Goal: Task Accomplishment & Management: Complete application form

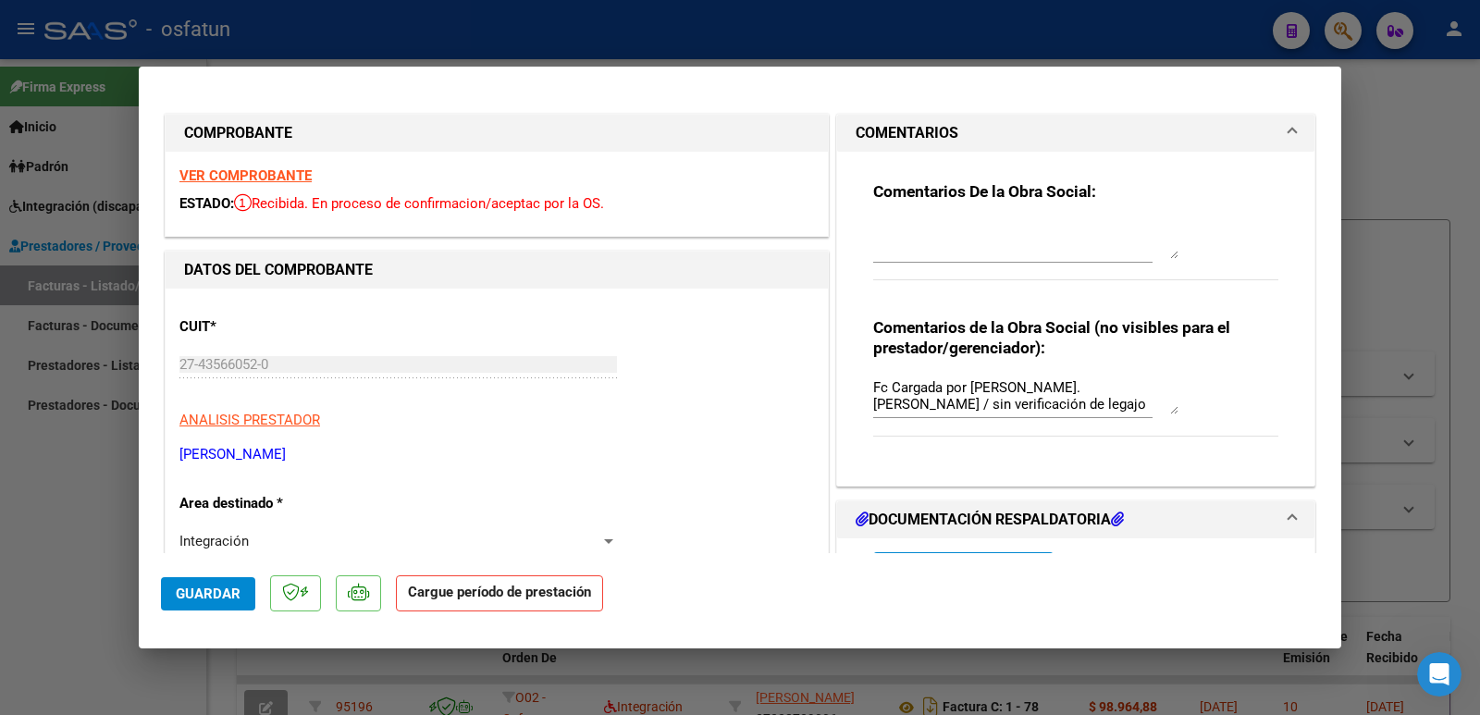
scroll to position [648, 0]
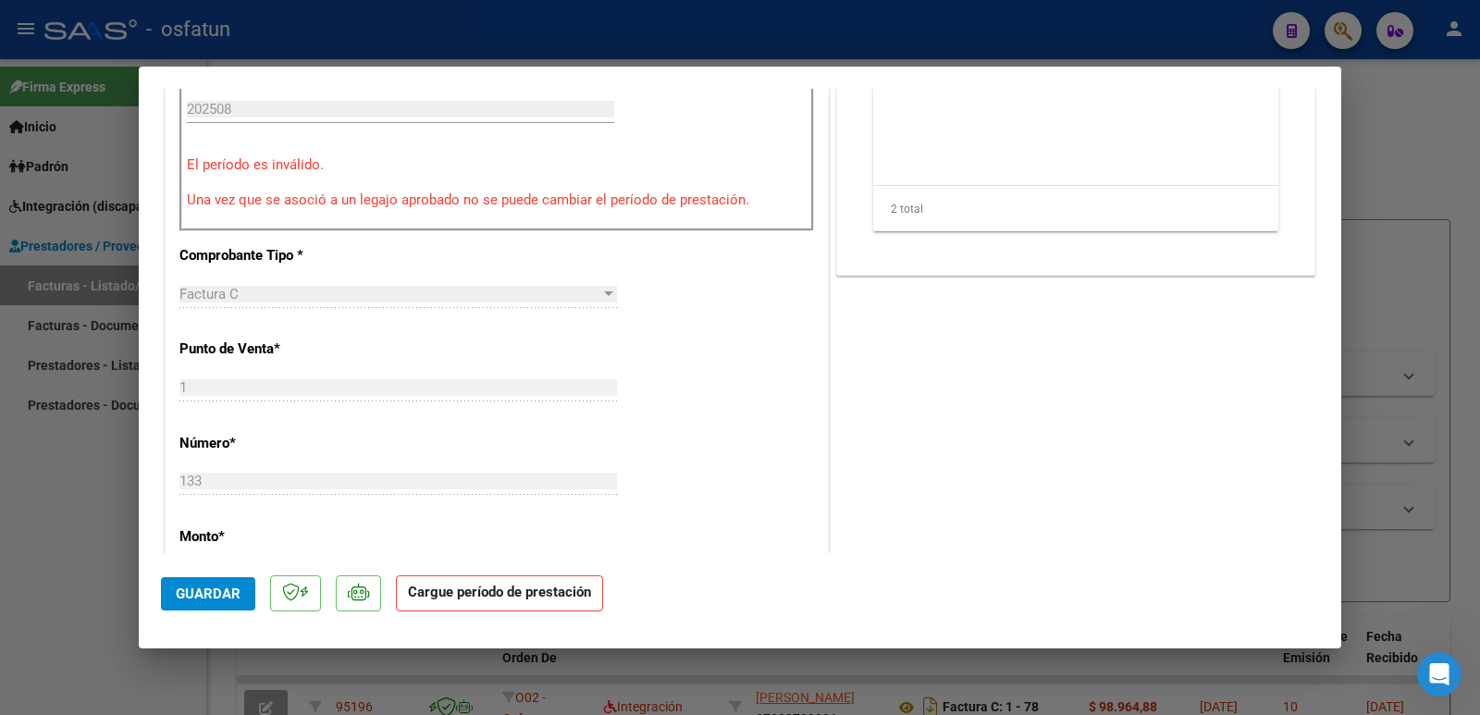
click at [39, 585] on div at bounding box center [740, 357] width 1480 height 715
type input "$ 0,00"
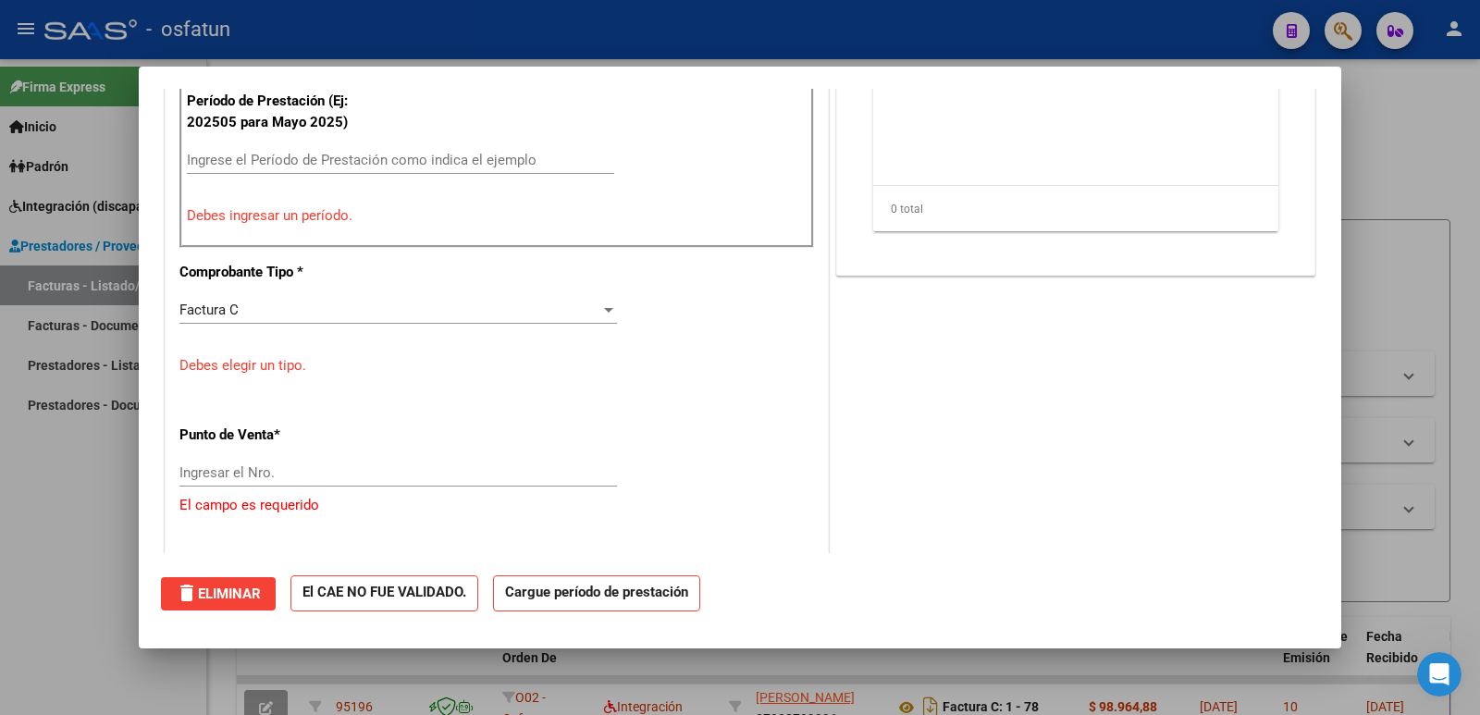
scroll to position [698, 0]
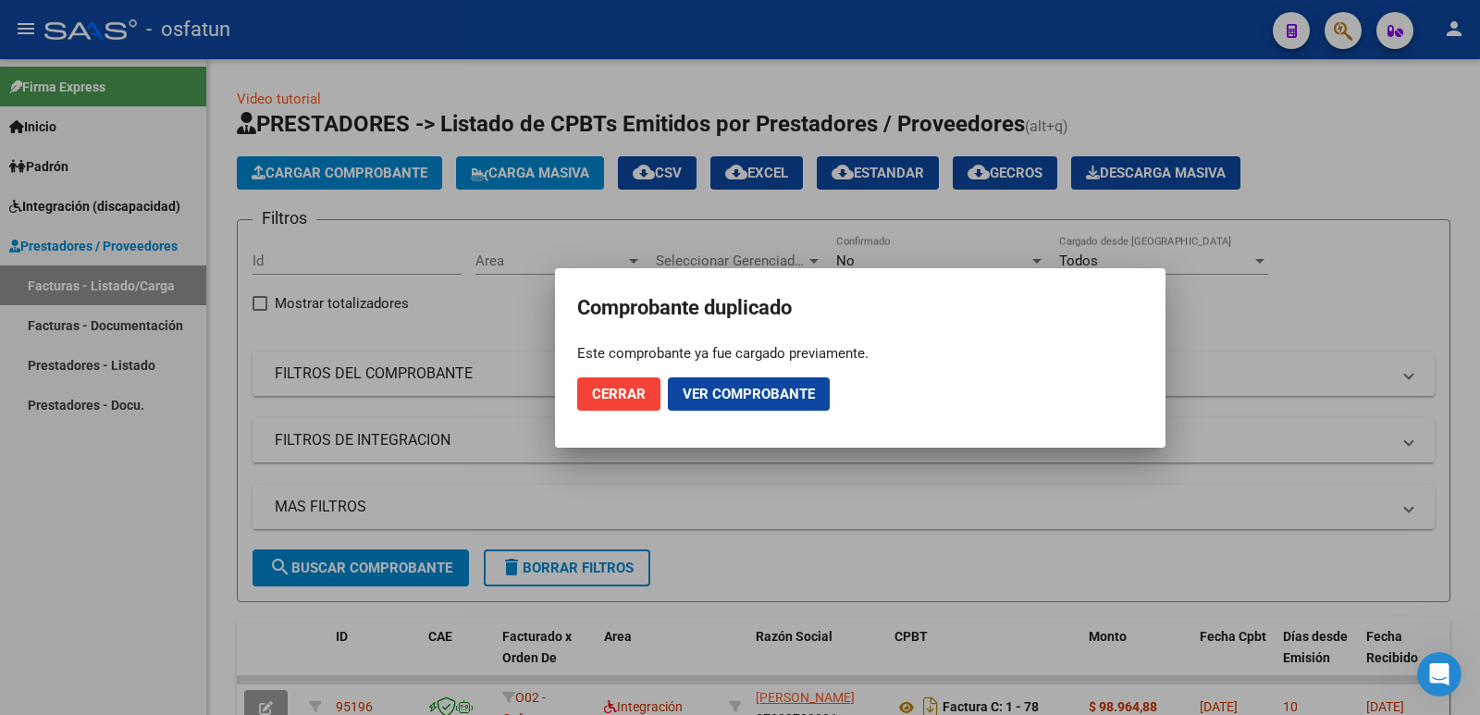
click at [626, 397] on span "Cerrar" at bounding box center [619, 394] width 54 height 17
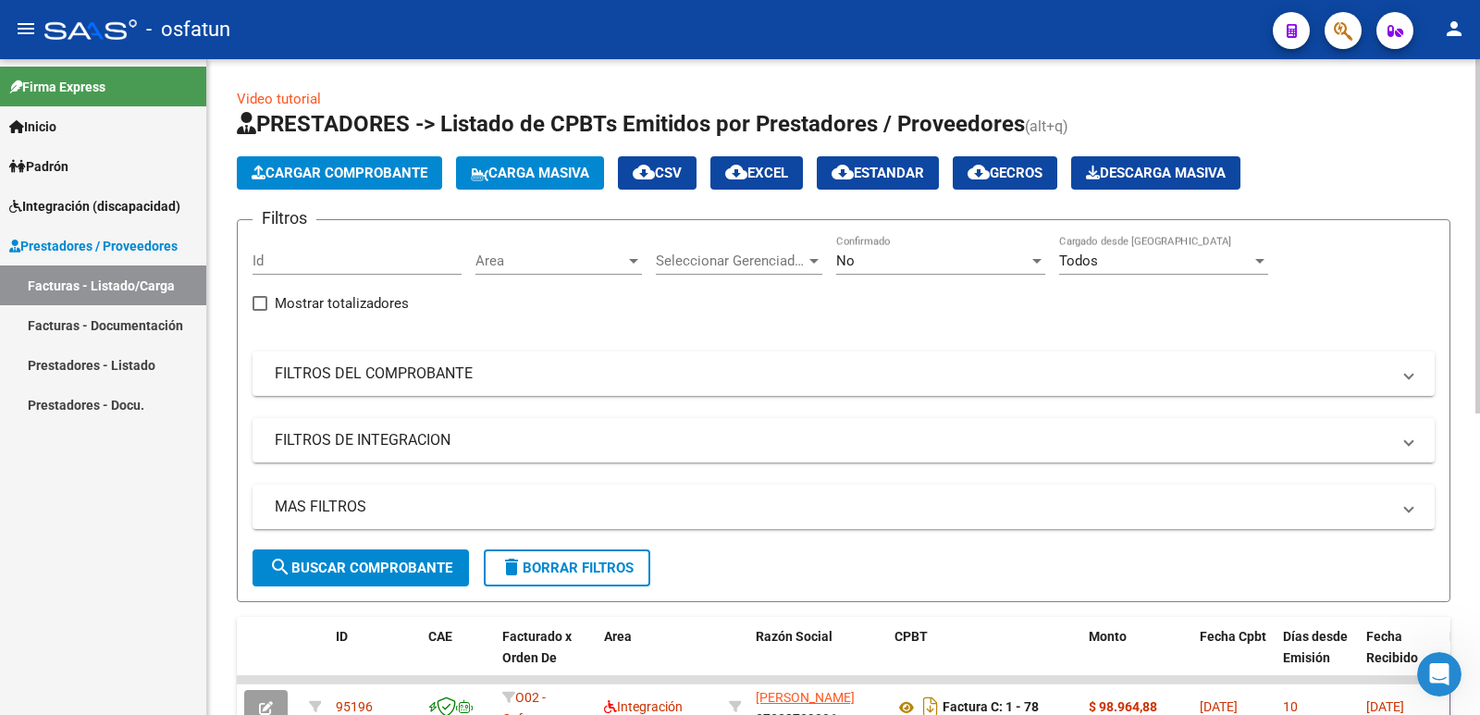
click at [300, 167] on span "Cargar Comprobante" at bounding box center [340, 173] width 176 height 17
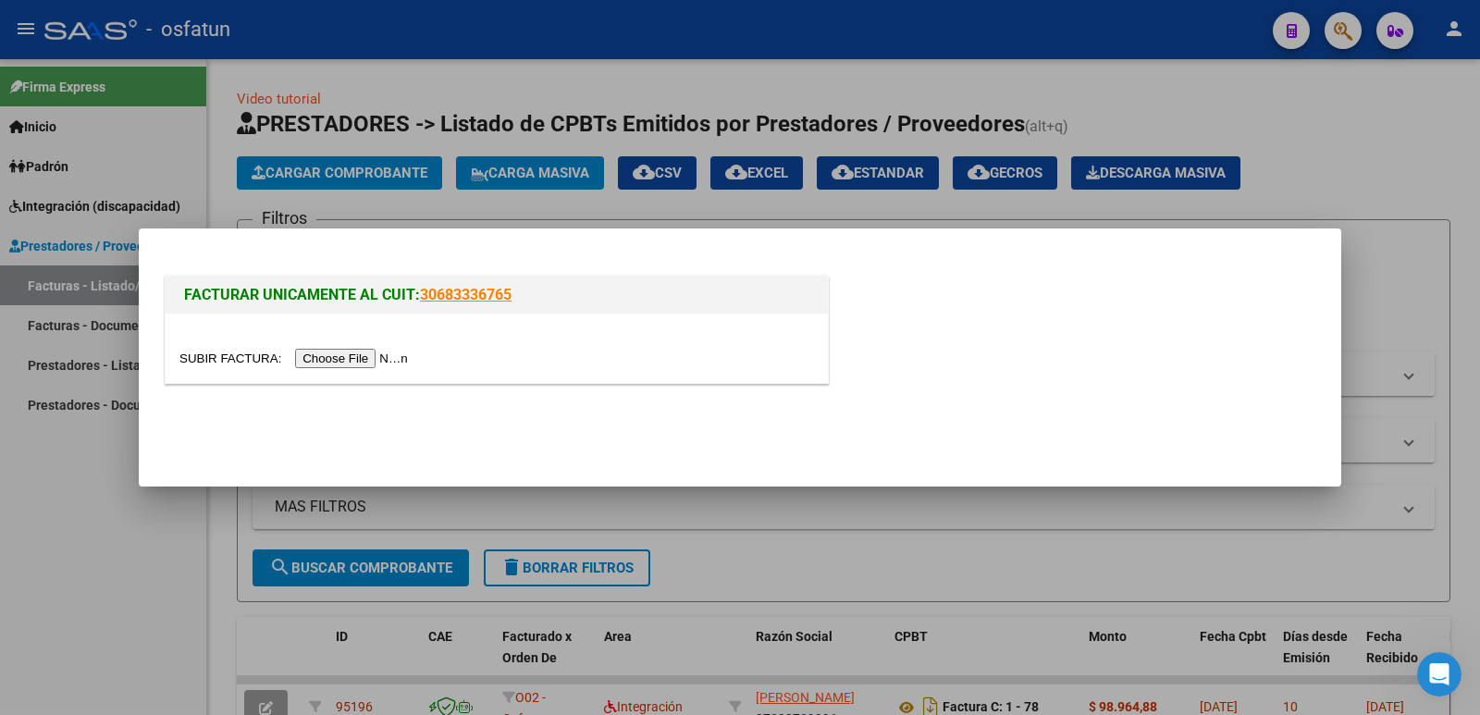
click at [365, 360] on input "file" at bounding box center [296, 358] width 234 height 19
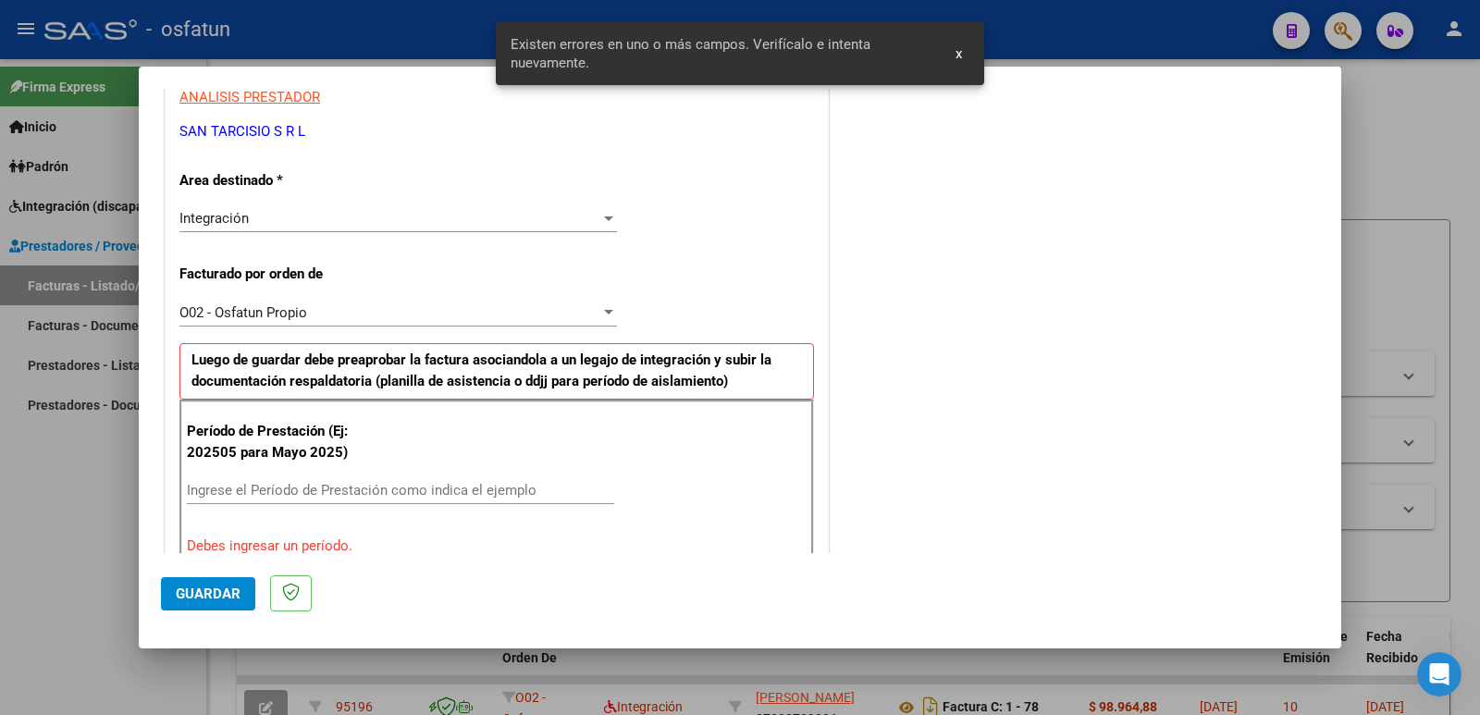
scroll to position [505, 0]
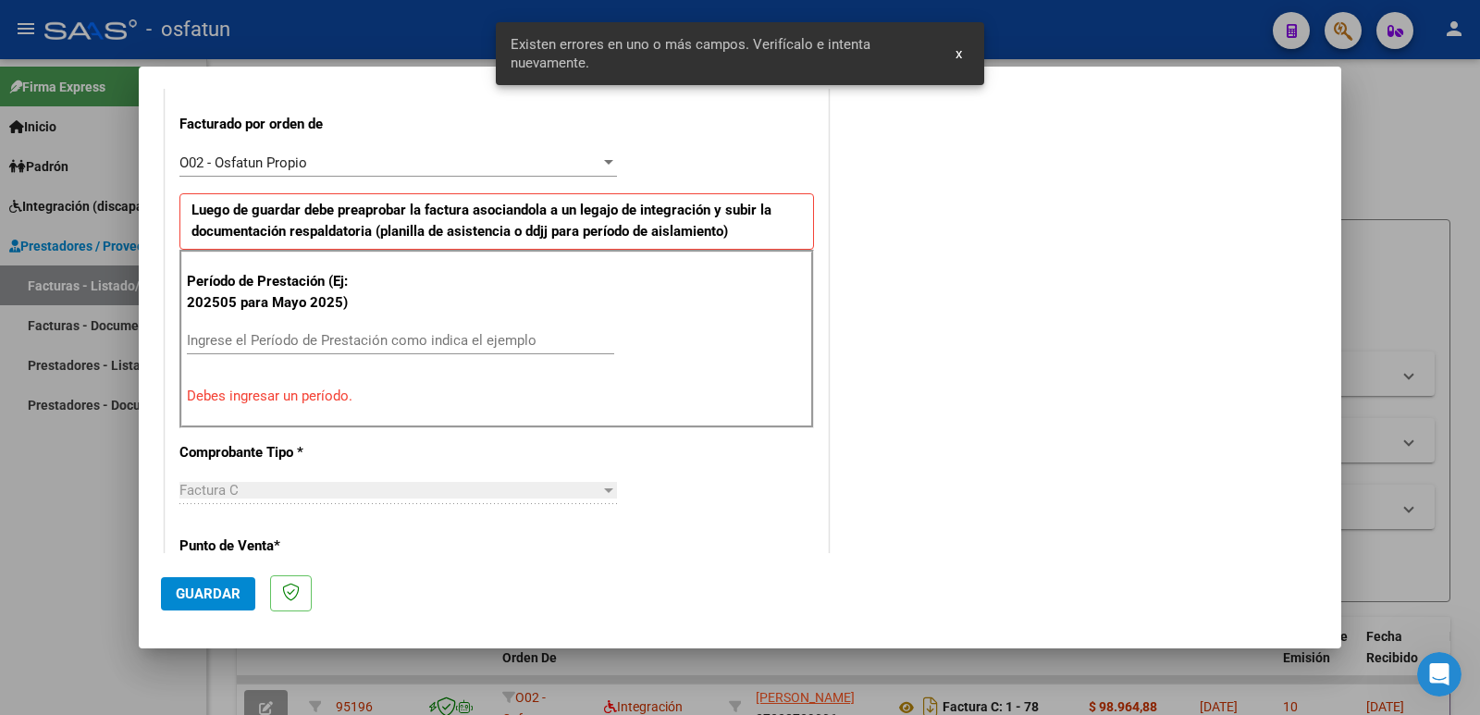
click at [303, 342] on input "Ingrese el Período de Prestación como indica el ejemplo" at bounding box center [400, 340] width 427 height 17
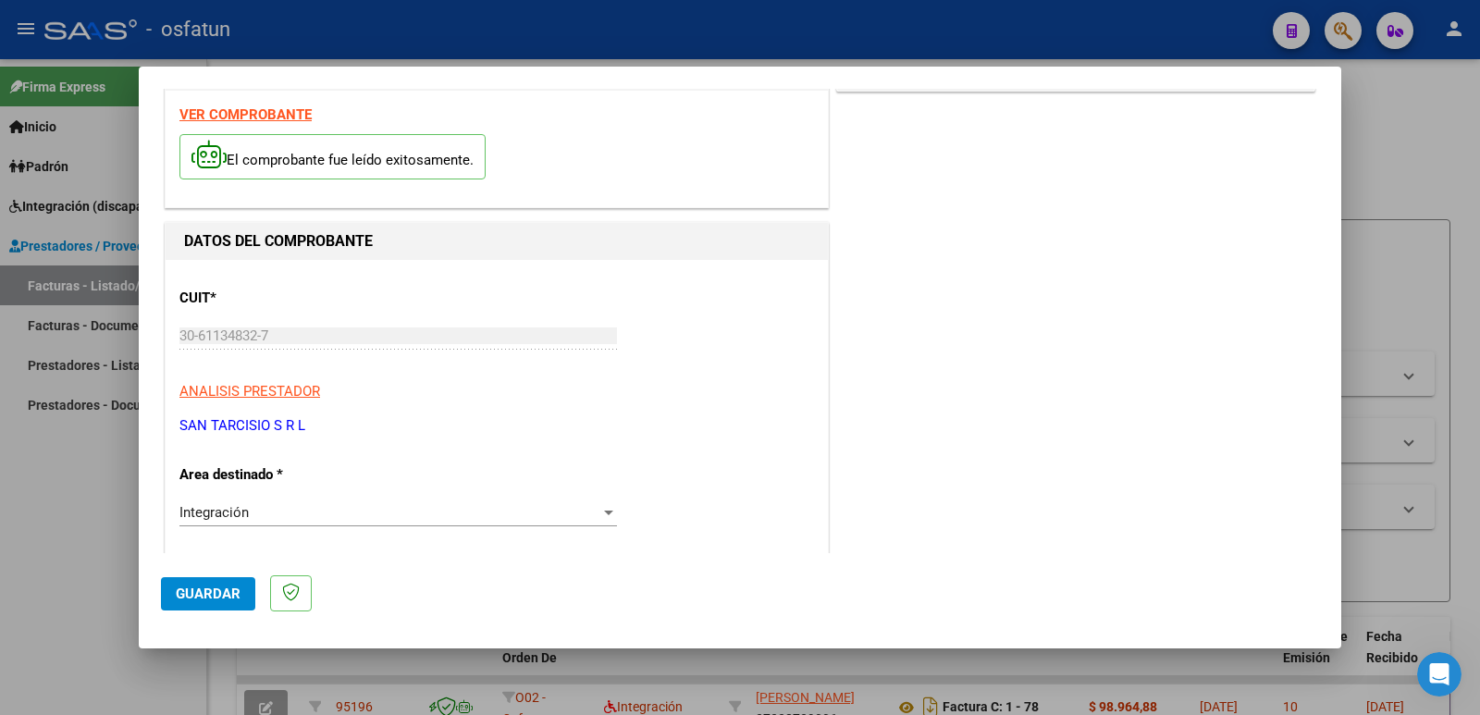
scroll to position [0, 0]
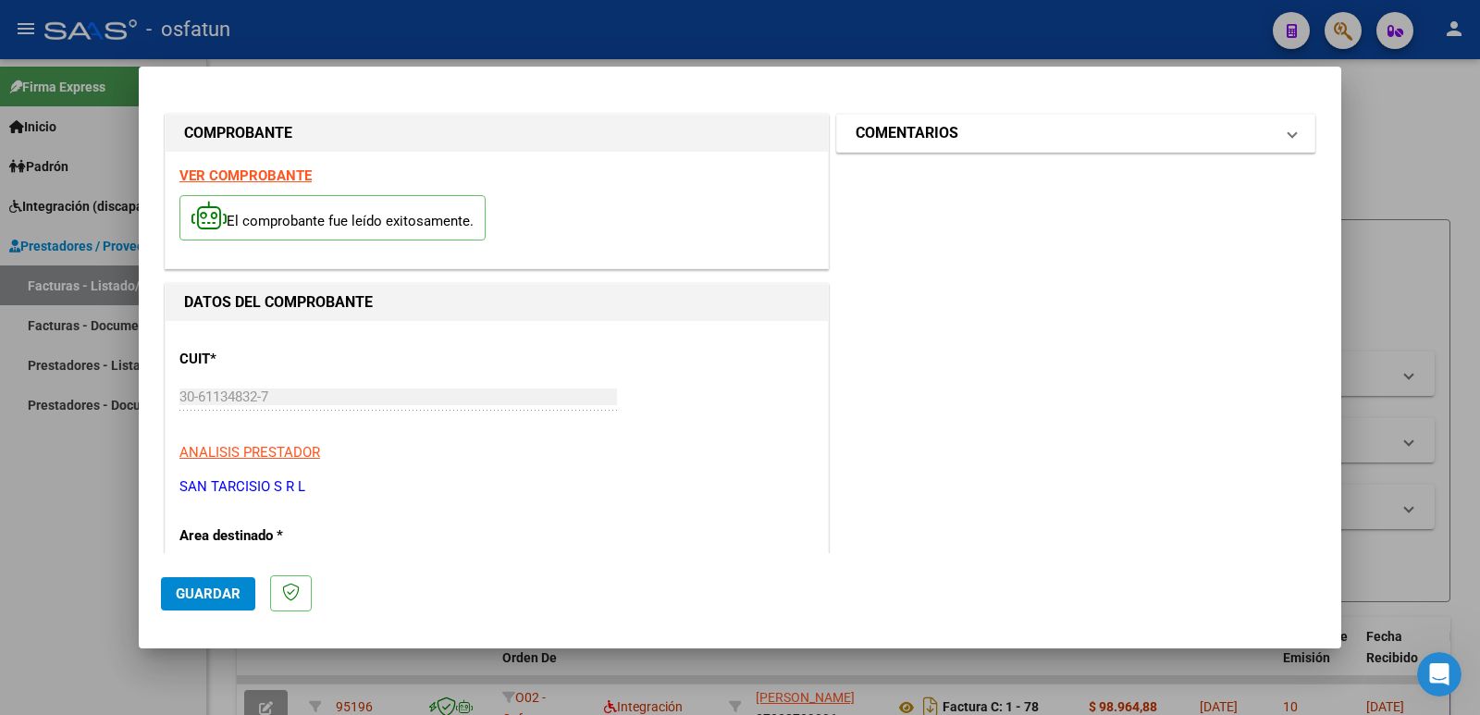
type input "202508"
click at [921, 133] on h1 "COMENTARIOS" at bounding box center [907, 133] width 103 height 22
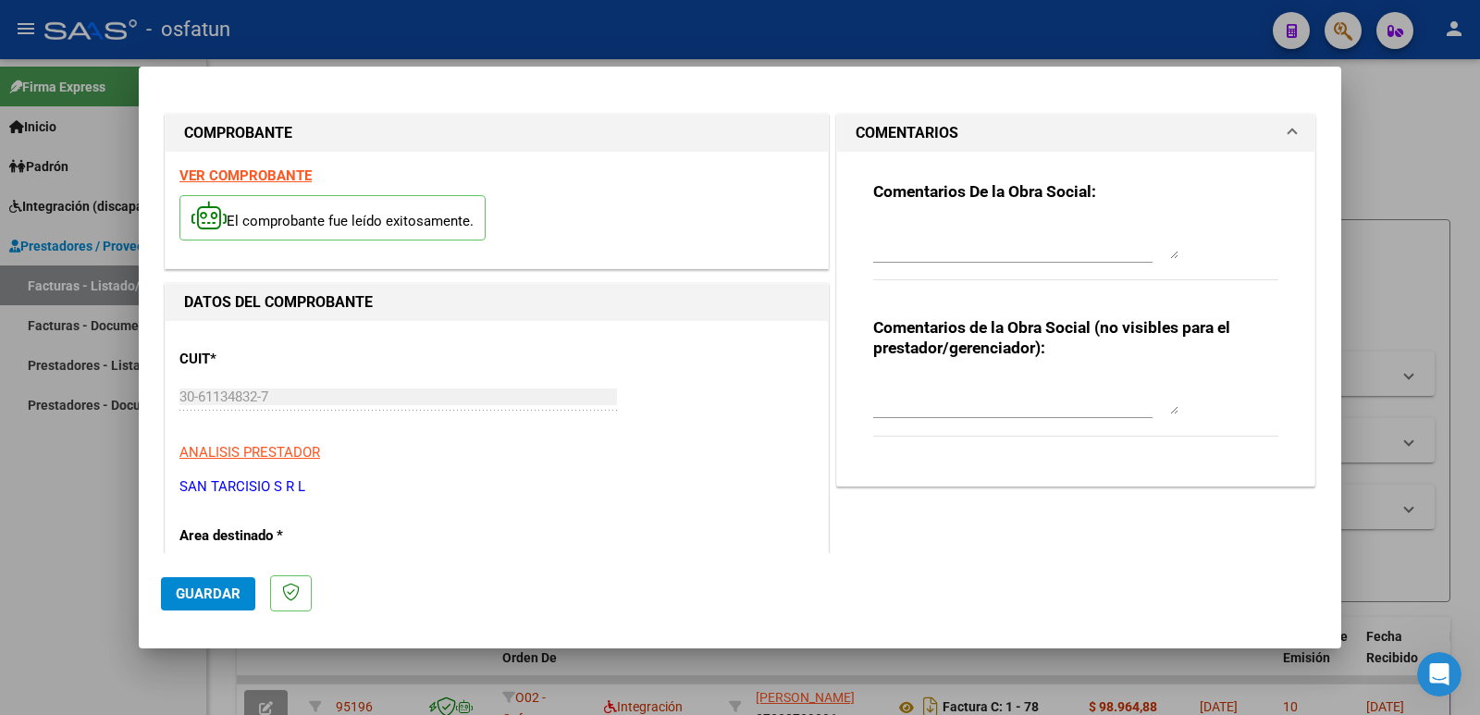
click at [914, 409] on textarea at bounding box center [1025, 395] width 305 height 37
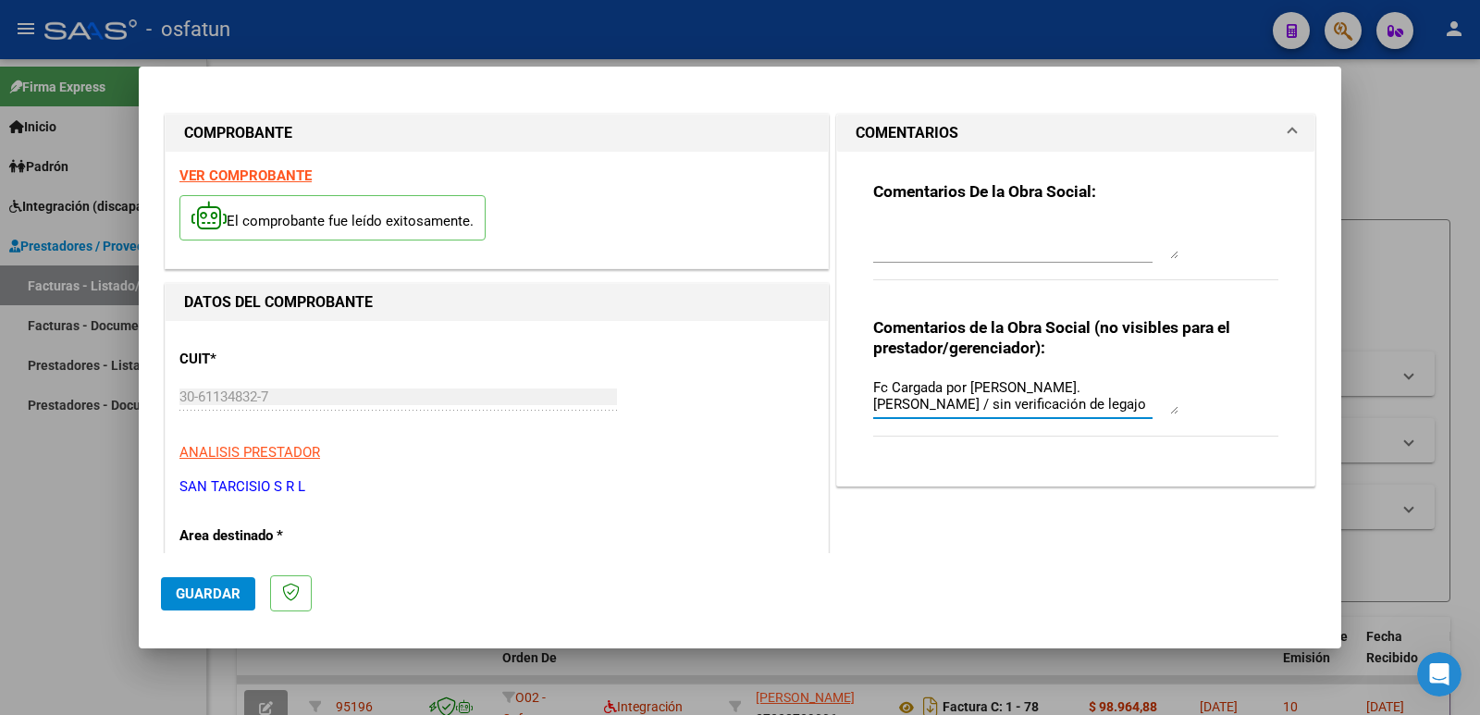
type textarea "Fc Cargada por [PERSON_NAME]. [PERSON_NAME] / sin verificación de legajo"
click at [236, 598] on span "Guardar" at bounding box center [208, 594] width 65 height 17
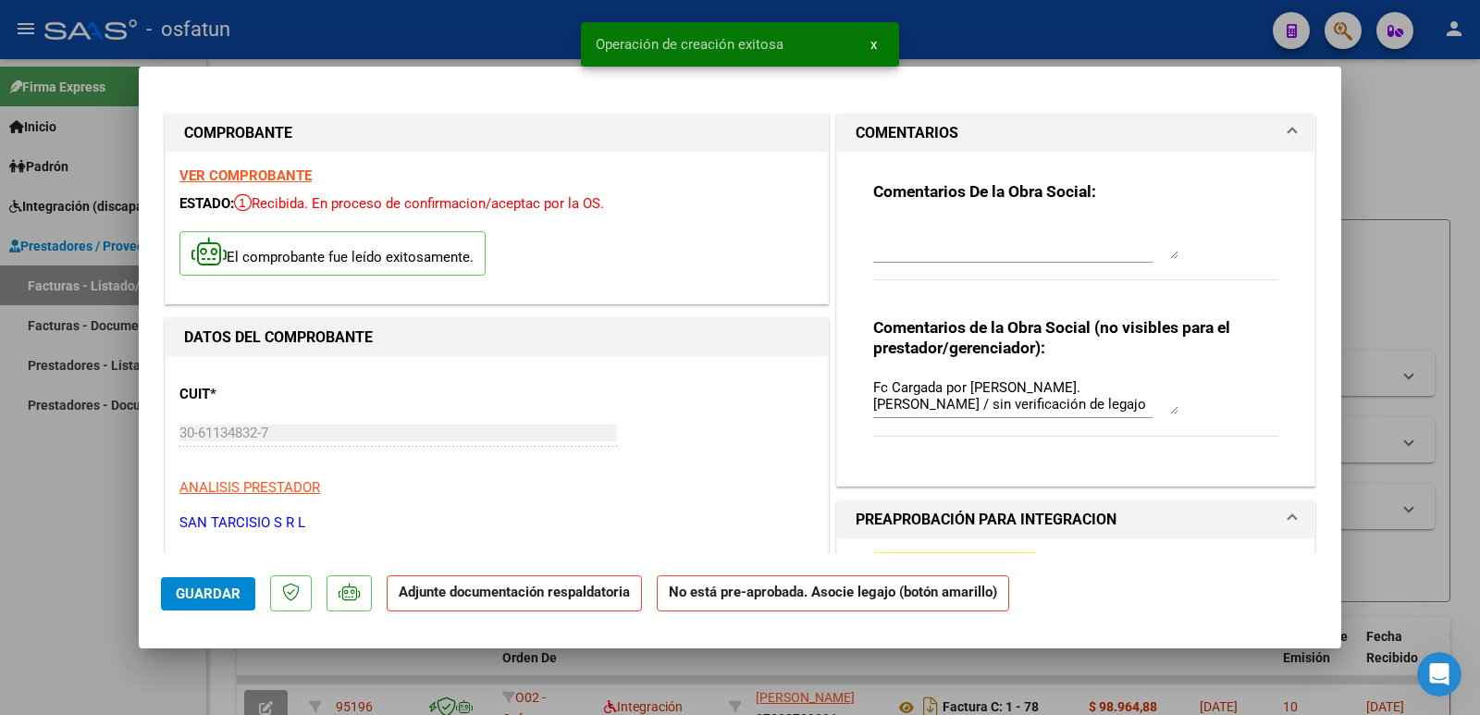
scroll to position [185, 0]
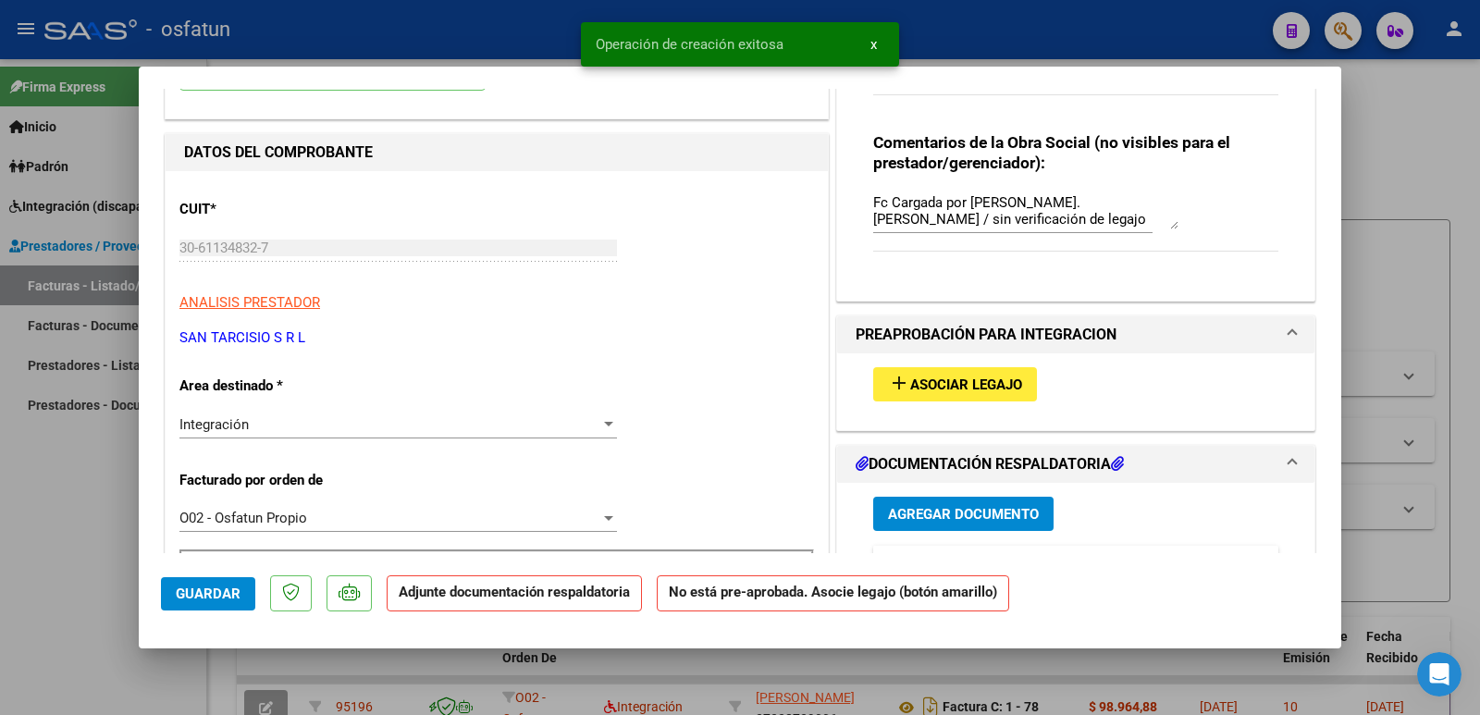
click at [986, 390] on span "Asociar Legajo" at bounding box center [966, 385] width 112 height 17
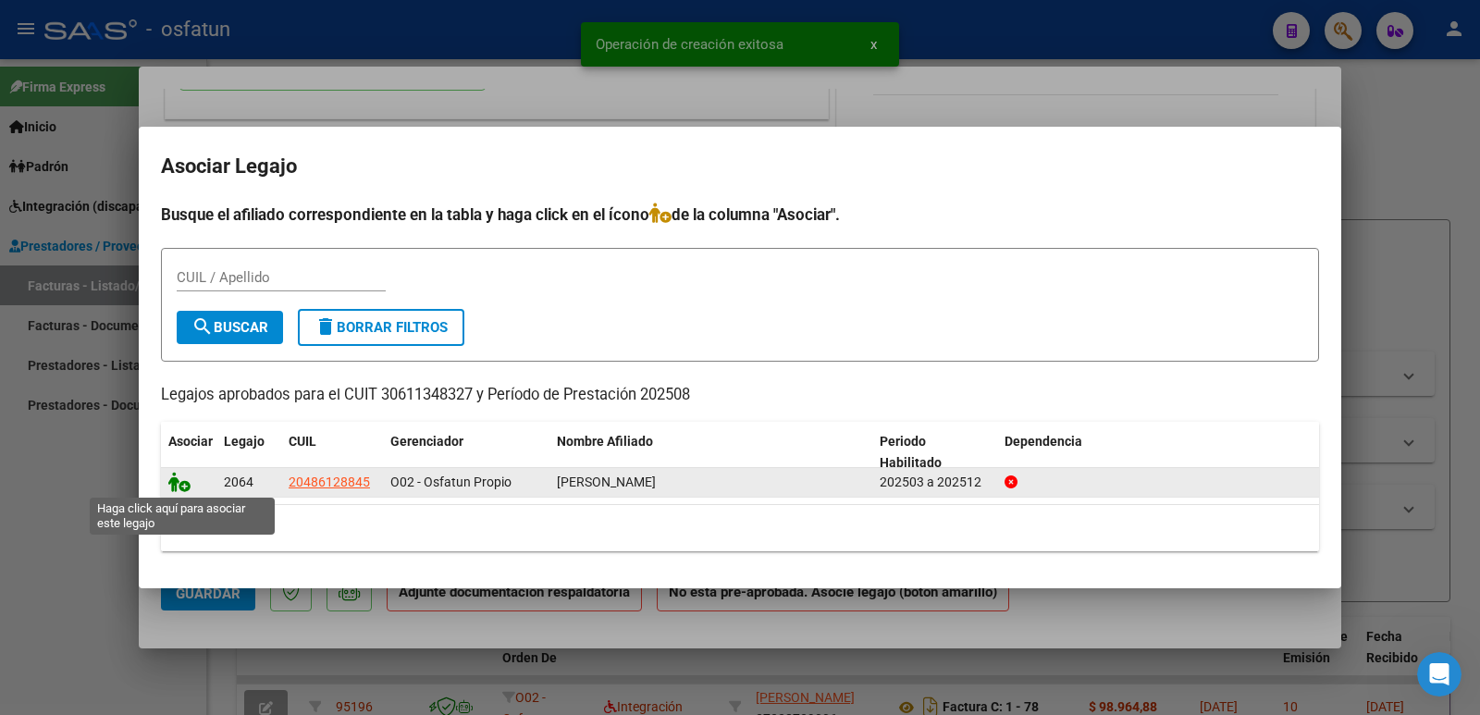
click at [179, 481] on icon at bounding box center [179, 482] width 22 height 20
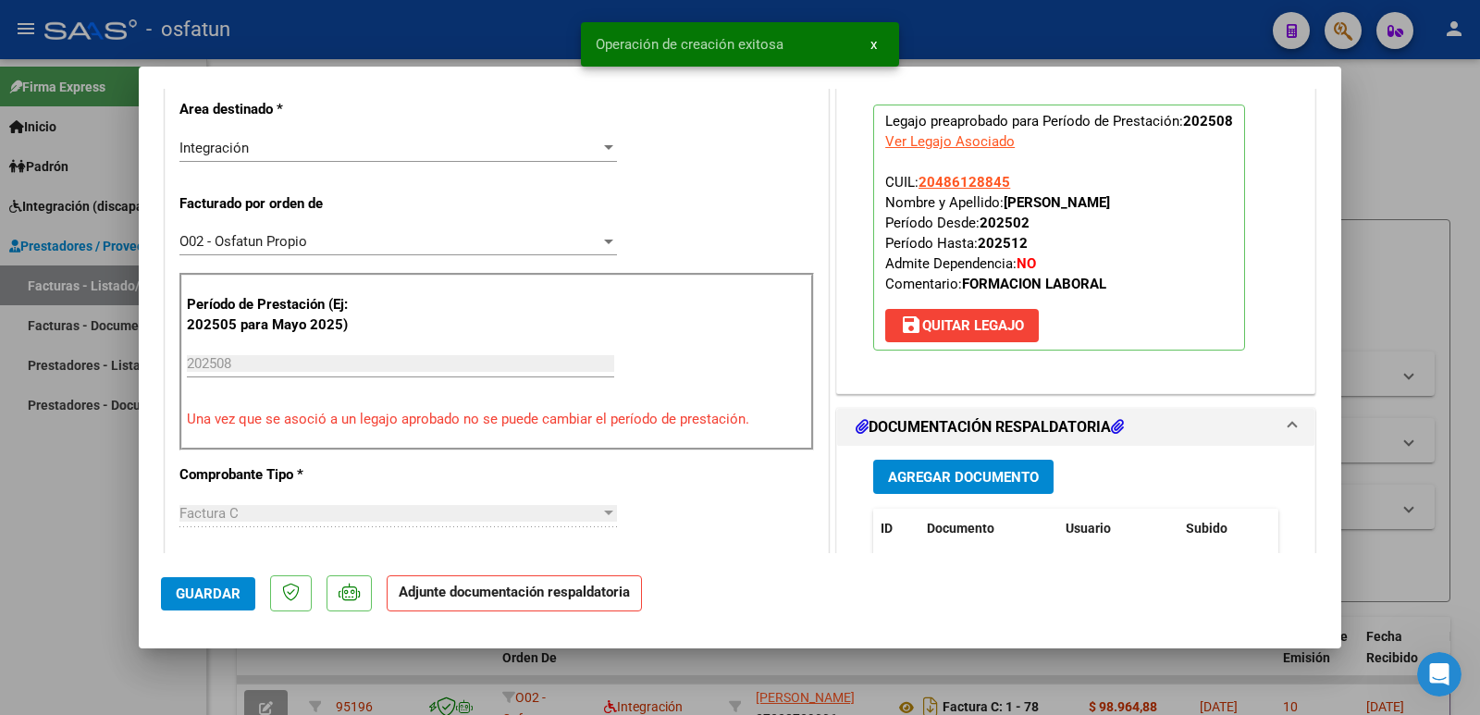
scroll to position [463, 0]
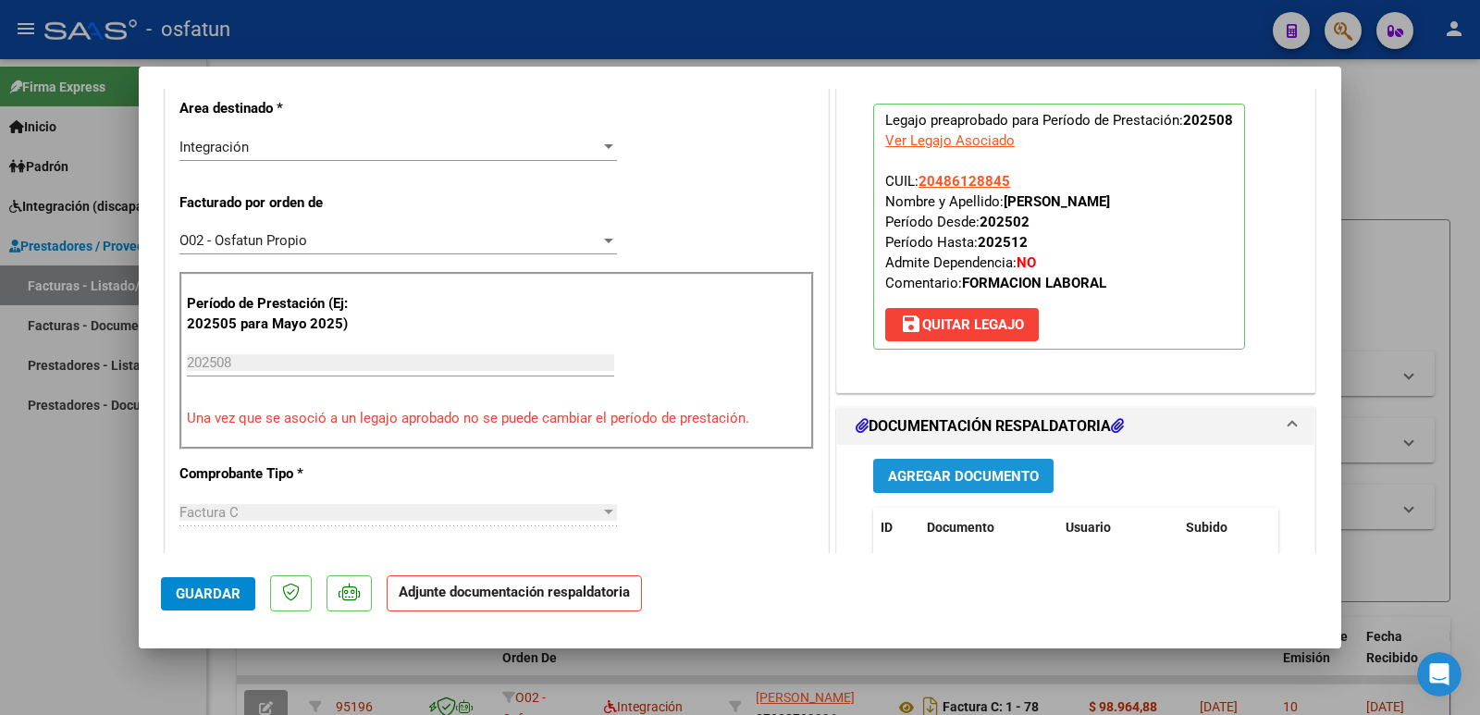
click at [946, 471] on span "Agregar Documento" at bounding box center [963, 476] width 151 height 17
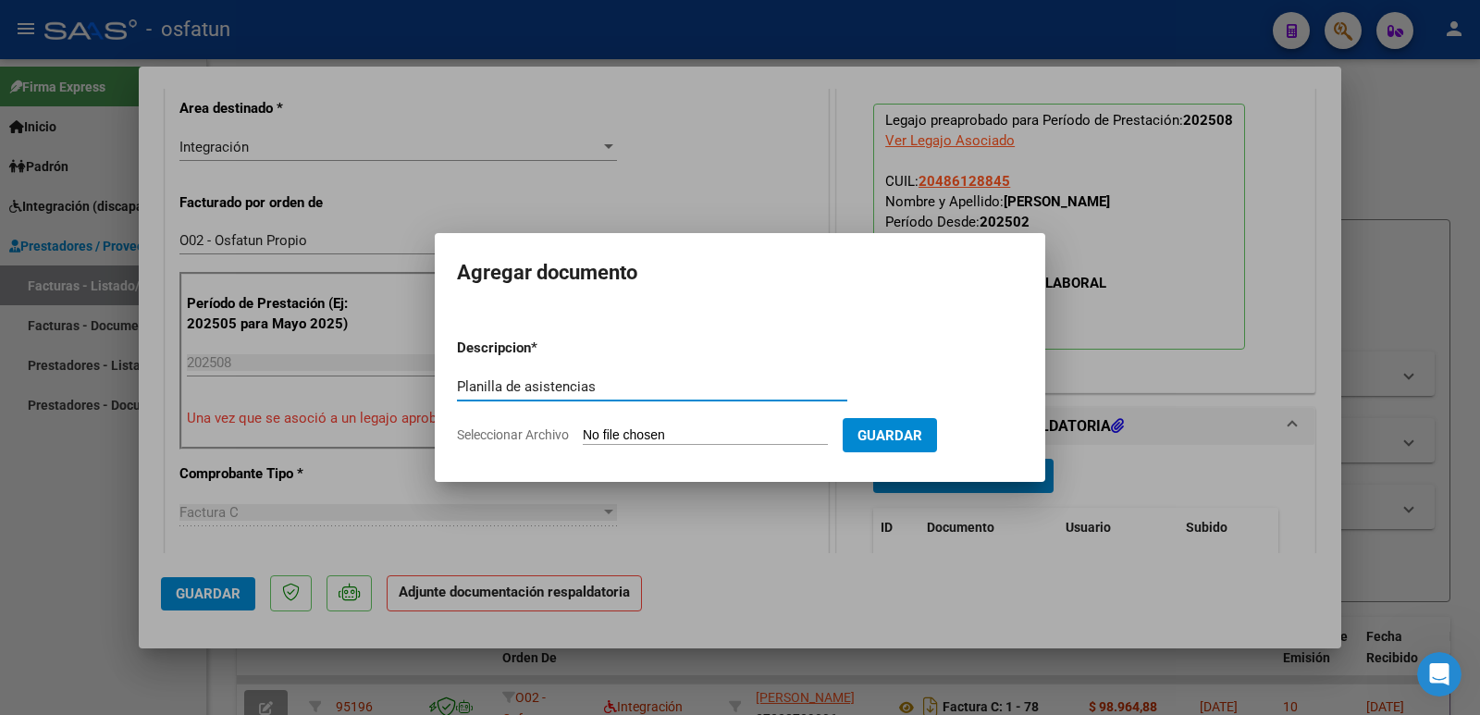
type input "Planilla de asistencias"
click at [661, 430] on input "Seleccionar Archivo" at bounding box center [705, 436] width 245 height 18
type input "C:\fakepath\asistencia agosto-25 [PERSON_NAME]pdf"
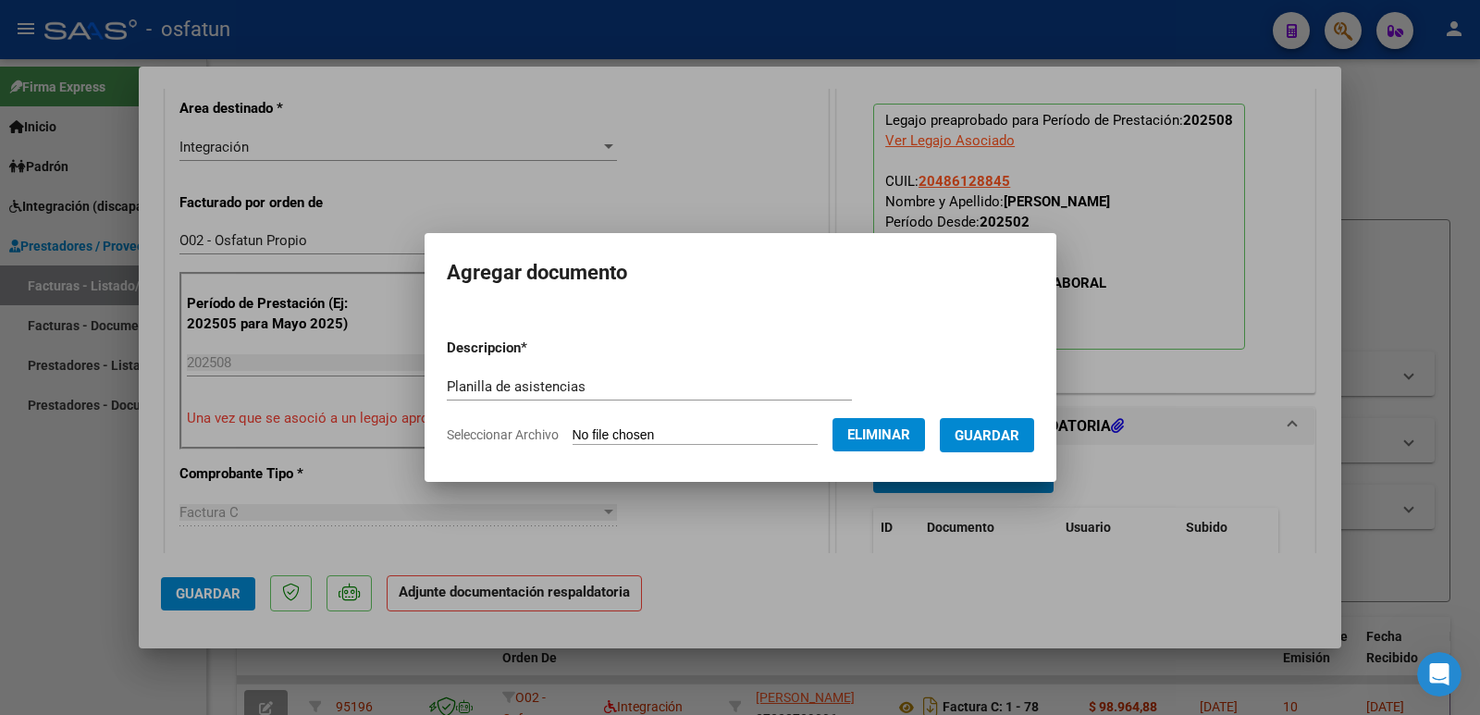
click at [1004, 428] on span "Guardar" at bounding box center [987, 435] width 65 height 17
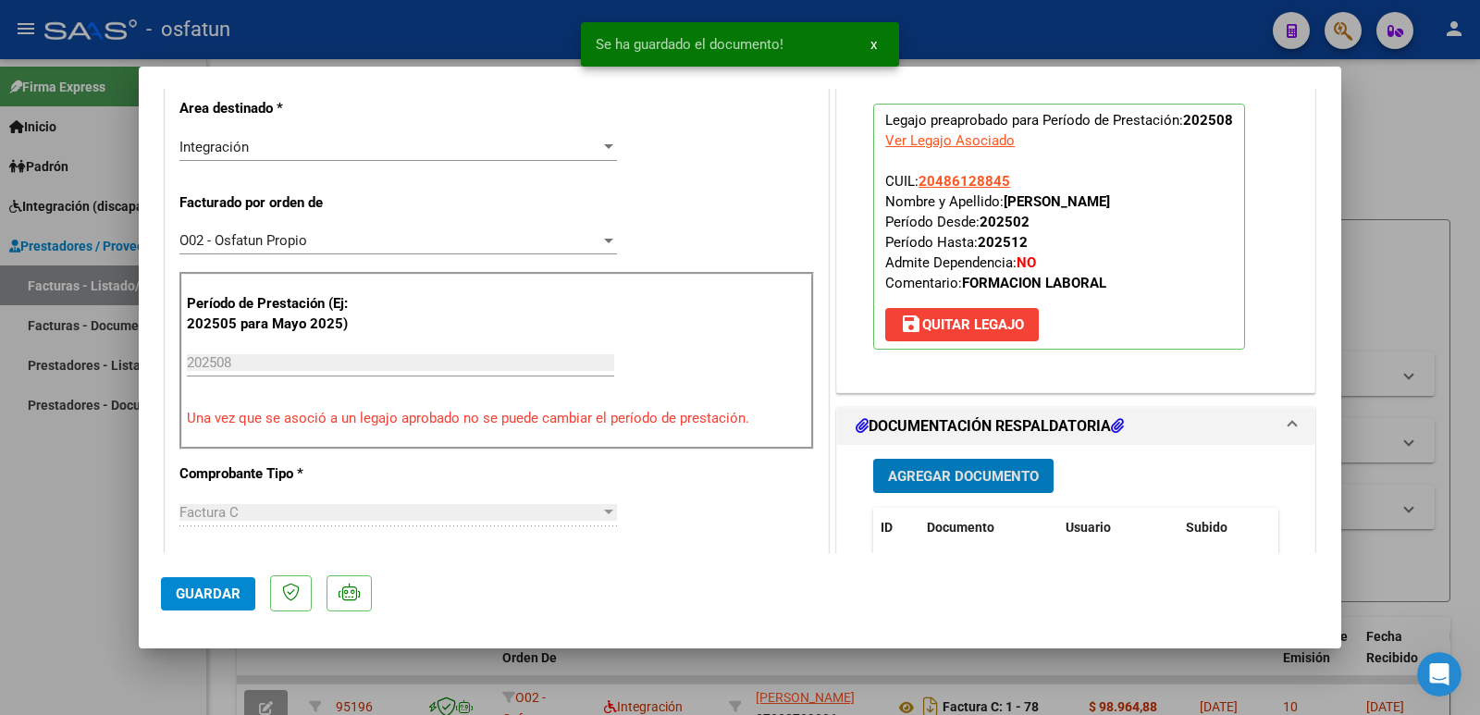
click at [988, 478] on span "Agregar Documento" at bounding box center [963, 476] width 151 height 17
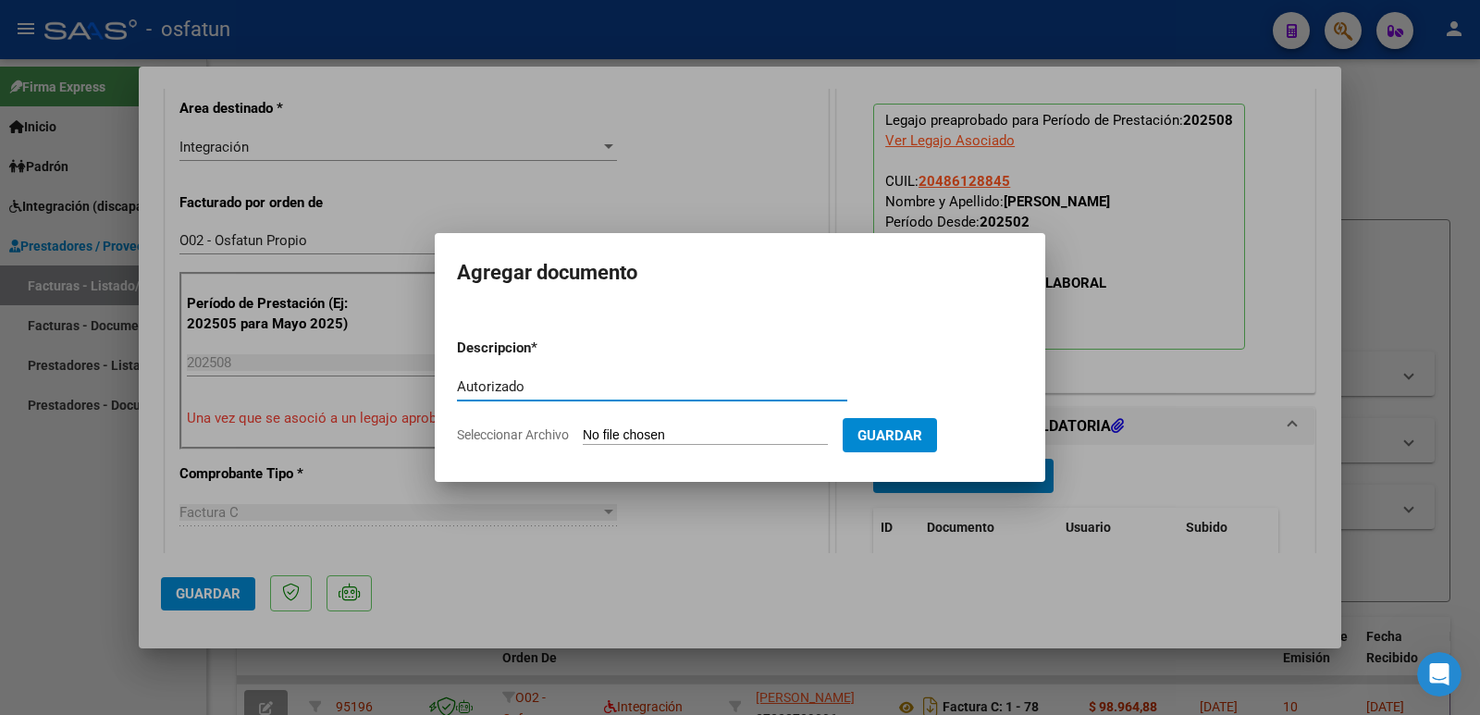
type input "Autorizado"
click at [640, 439] on input "Seleccionar Archivo" at bounding box center [705, 436] width 245 height 18
type input "C:\fakepath\autorización [PERSON_NAME].pdf"
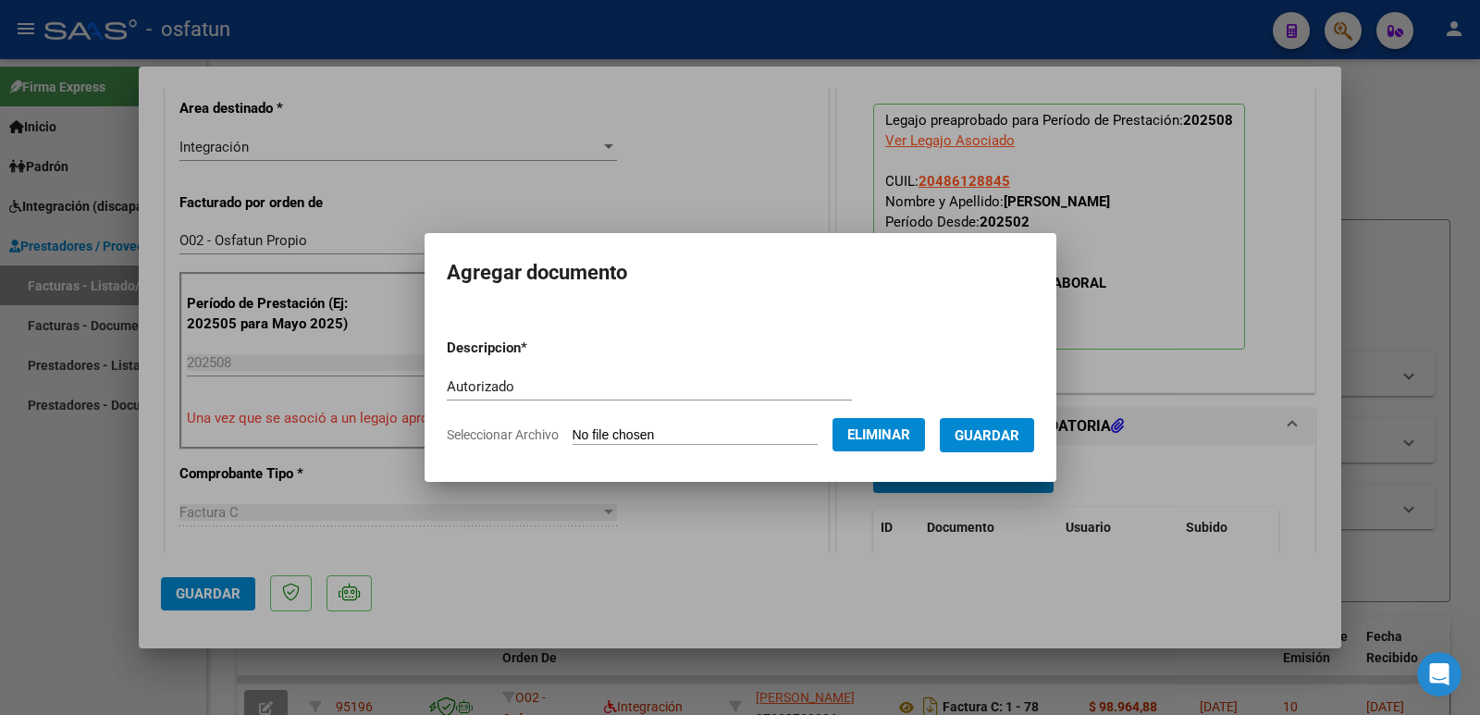
click at [1011, 442] on span "Guardar" at bounding box center [987, 435] width 65 height 17
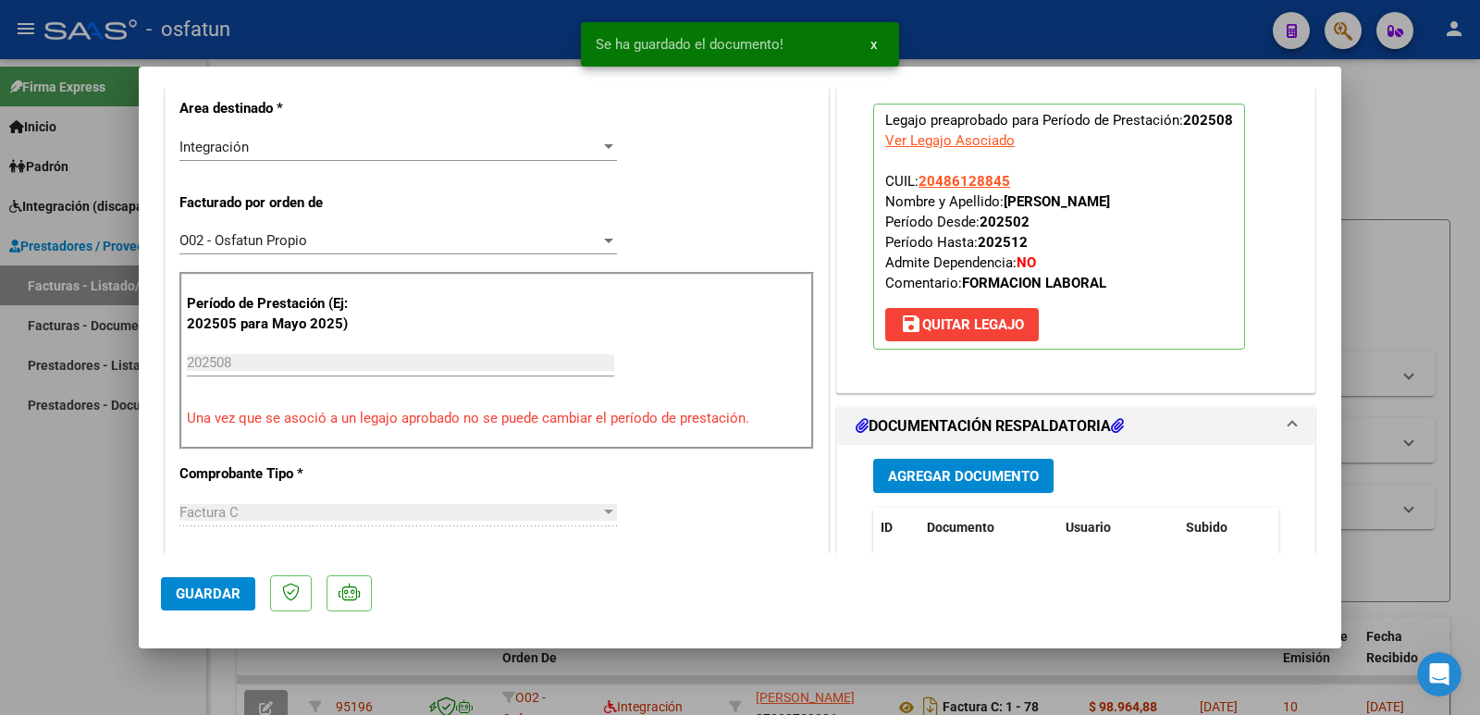
drag, startPoint x: 999, startPoint y: 198, endPoint x: 1178, endPoint y: 200, distance: 178.6
click at [1178, 200] on p "Legajo preaprobado para Período de Prestación: 202508 Ver Legajo Asociado CUIL:…" at bounding box center [1059, 227] width 372 height 246
copy strong "[PERSON_NAME]"
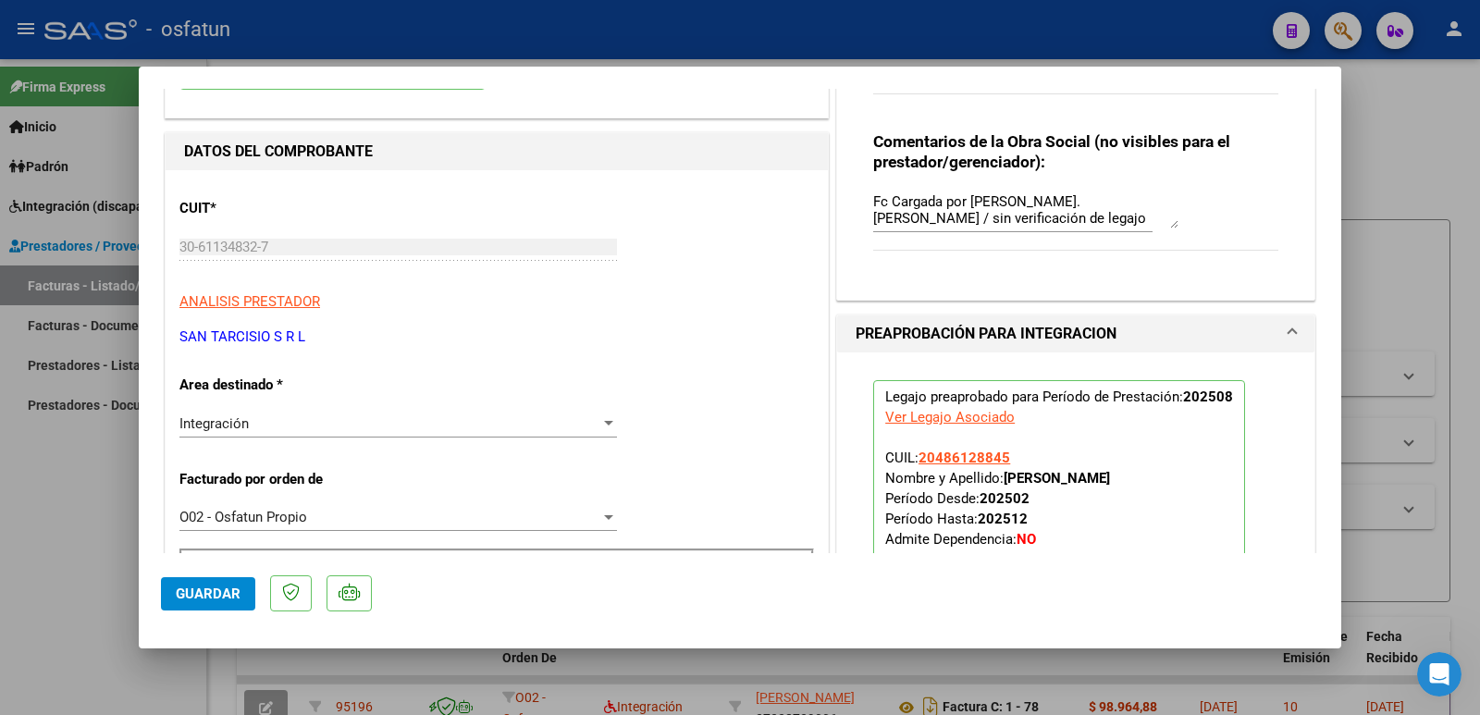
scroll to position [185, 0]
drag, startPoint x: 309, startPoint y: 336, endPoint x: 178, endPoint y: 337, distance: 131.4
copy p "SAN TARCISIO S R L"
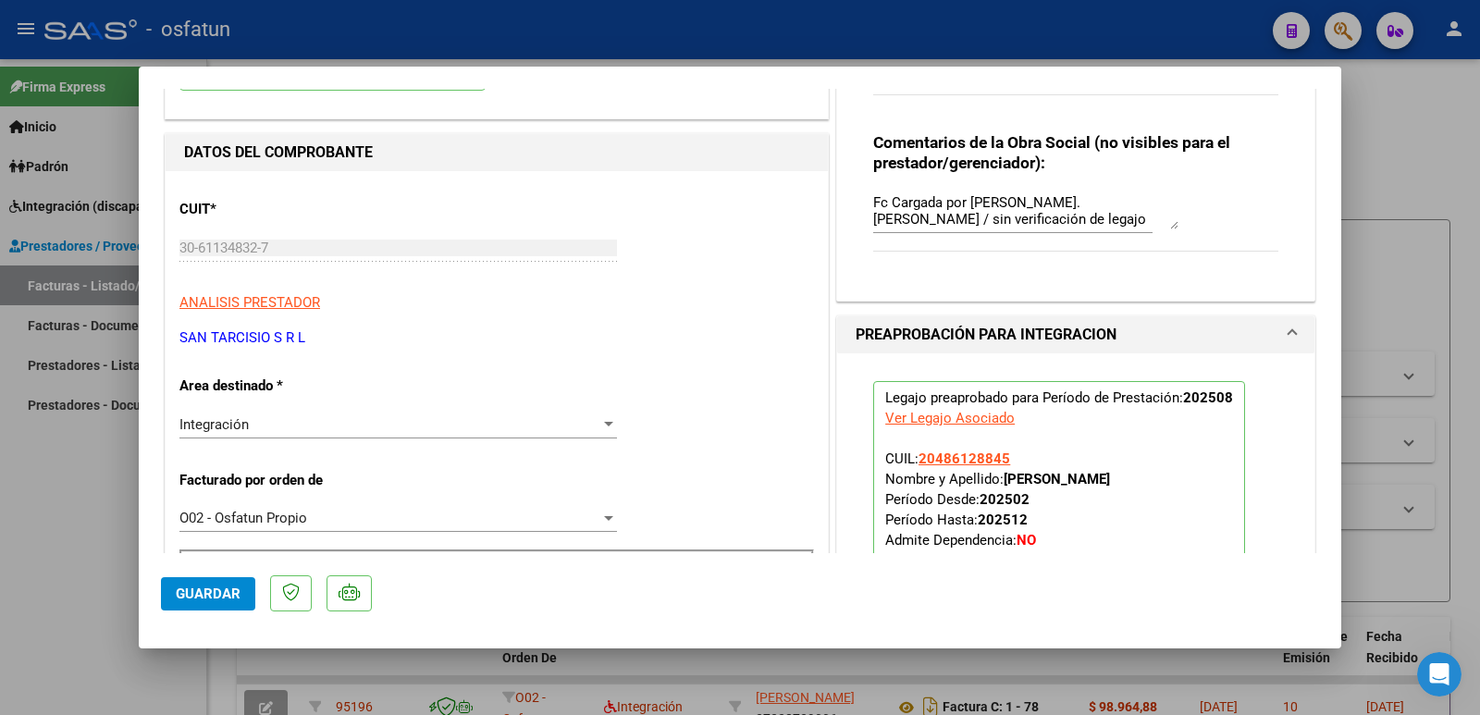
click at [179, 595] on span "Guardar" at bounding box center [208, 594] width 65 height 17
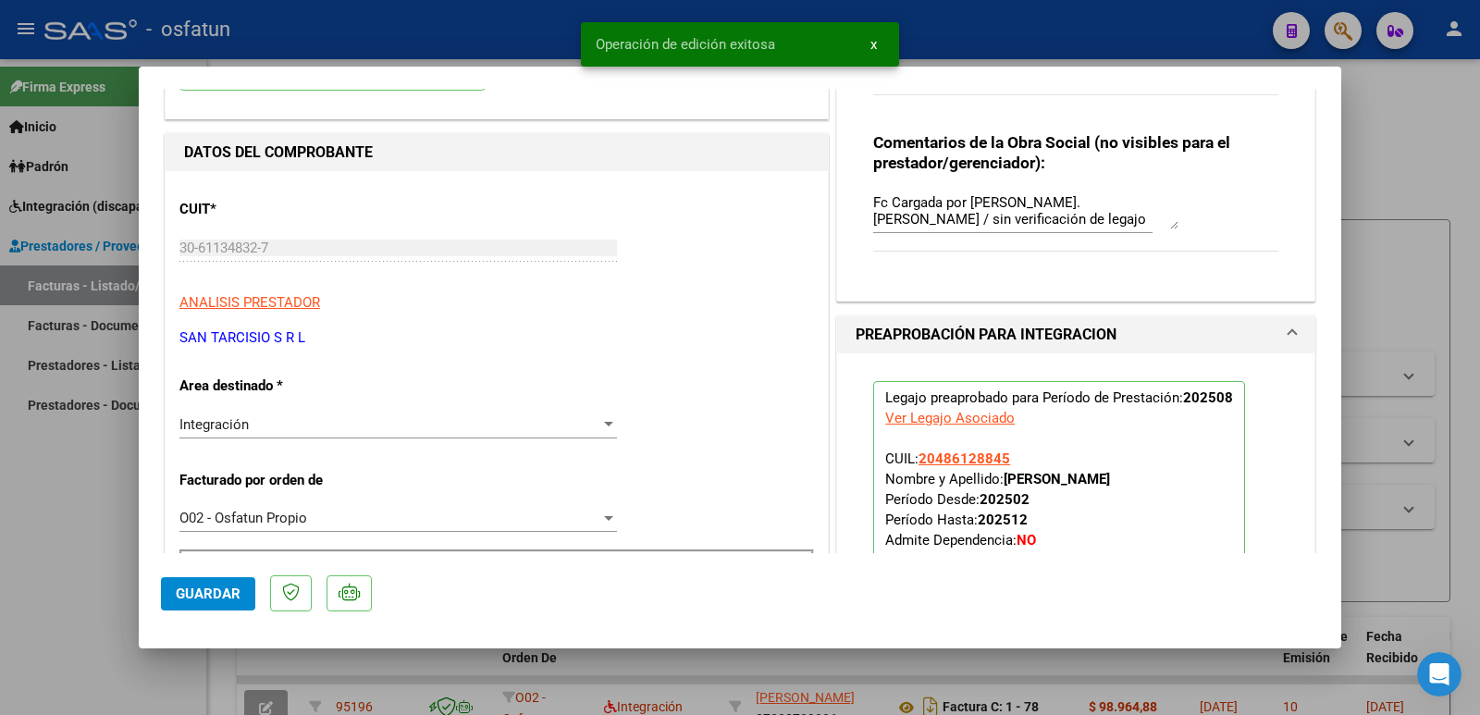
click at [29, 575] on div at bounding box center [740, 357] width 1480 height 715
type input "$ 0,00"
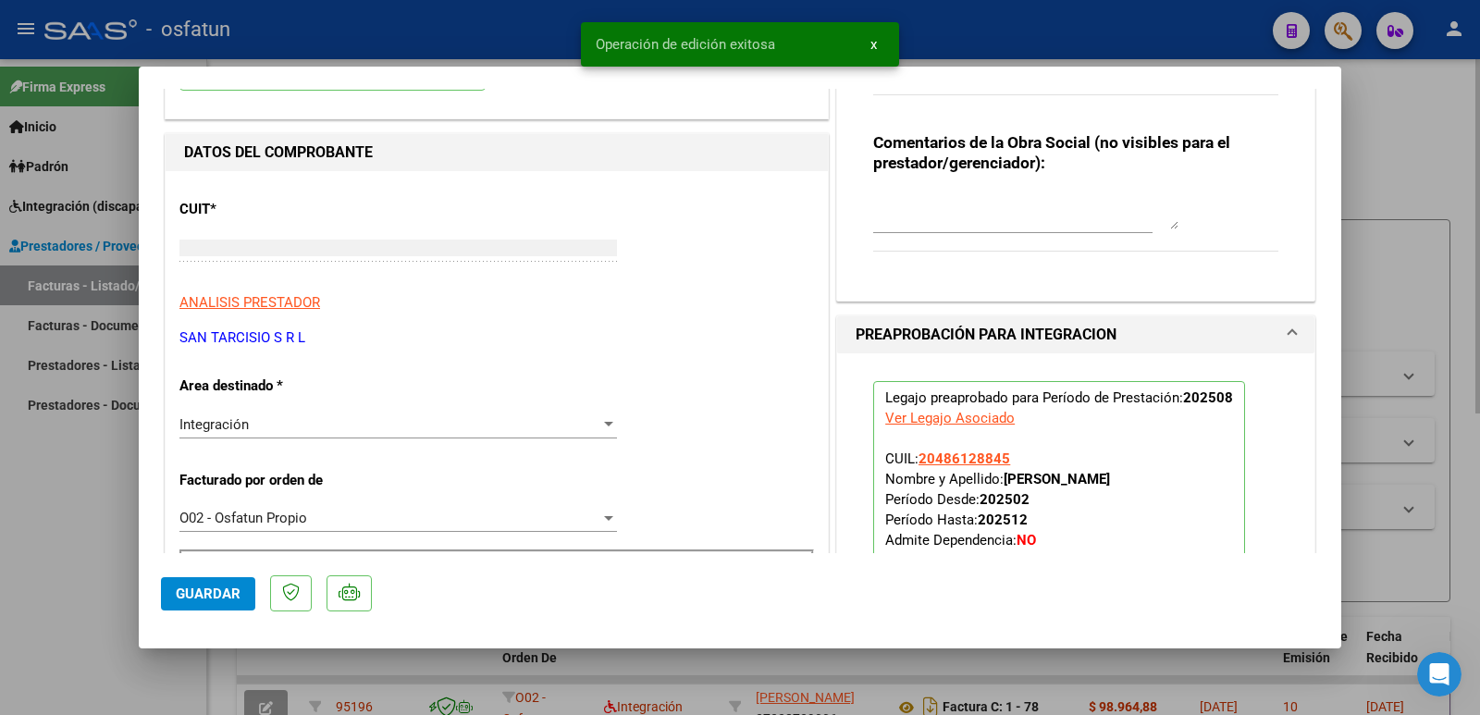
scroll to position [0, 0]
